Goal: Find specific page/section: Find specific page/section

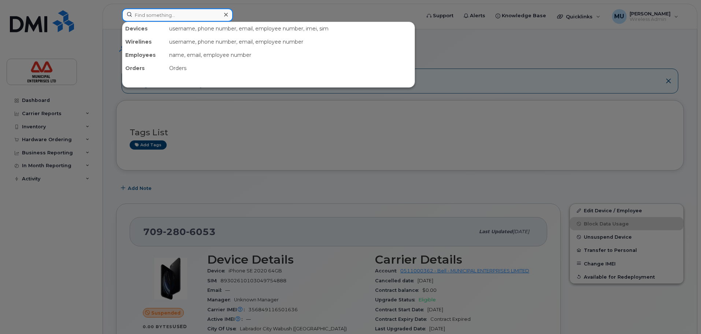
click at [178, 10] on input at bounding box center [177, 14] width 111 height 13
paste input "902-240-8487"
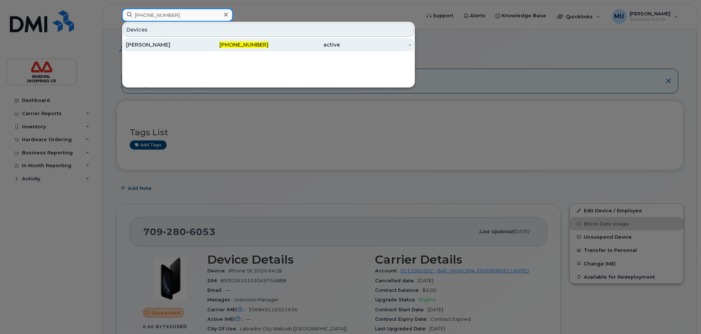
type input "902-240-8487"
click at [156, 48] on div "[PERSON_NAME]" at bounding box center [161, 44] width 71 height 13
